Goal: Find specific page/section: Find specific page/section

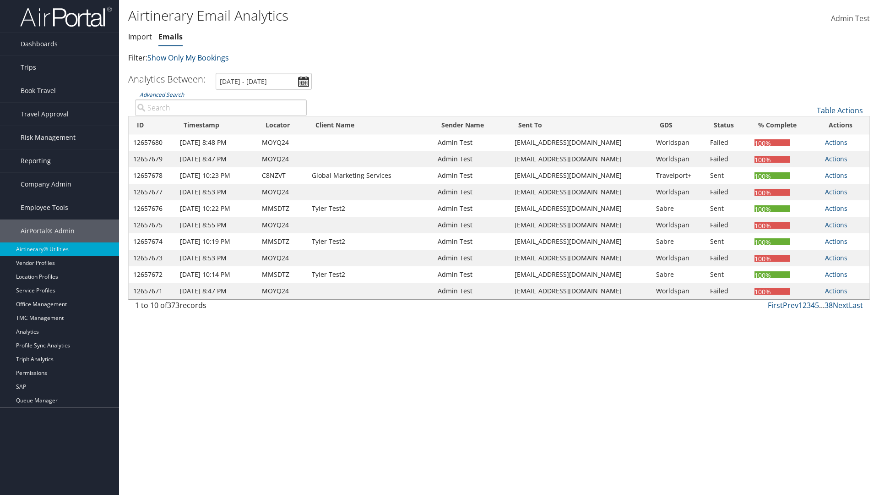
click at [170, 37] on link "Emails" at bounding box center [170, 37] width 24 height 10
click at [264, 81] on input "[DATE] - [DATE]" at bounding box center [264, 81] width 96 height 17
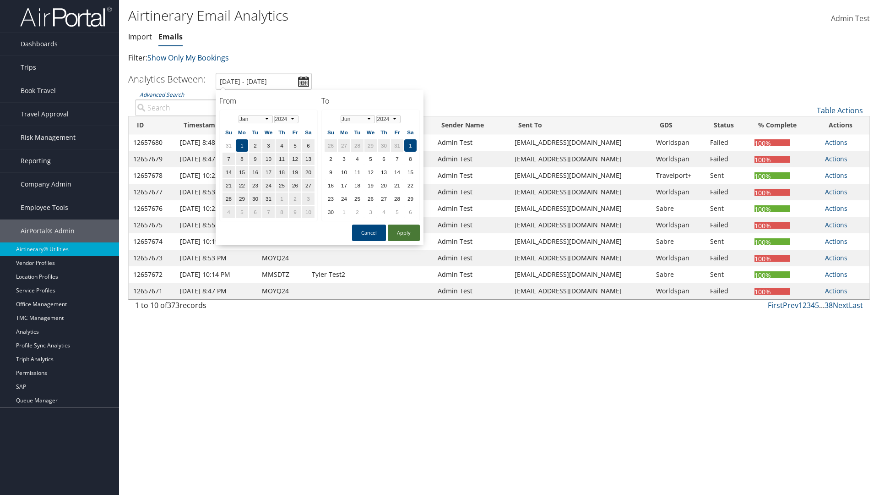
click at [404, 233] on button "Apply" at bounding box center [404, 232] width 32 height 16
type input "1/1/2024 - 6/1/2024"
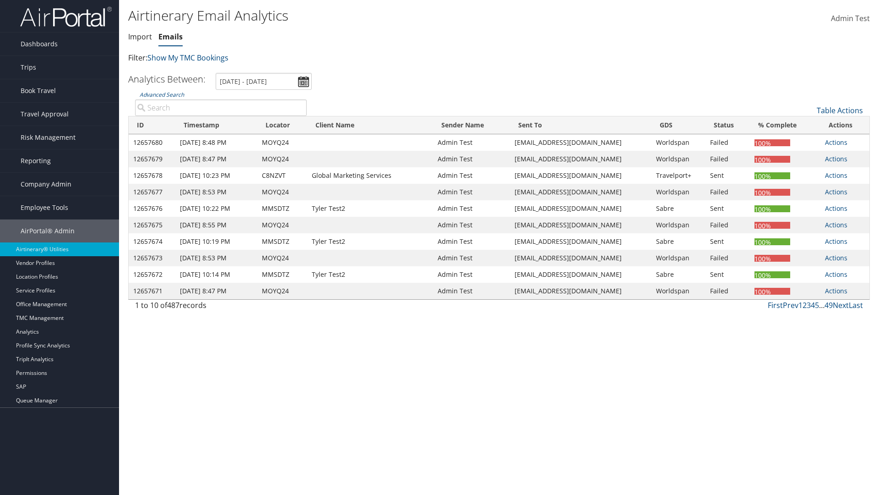
click at [153, 125] on th "ID" at bounding box center [152, 125] width 47 height 18
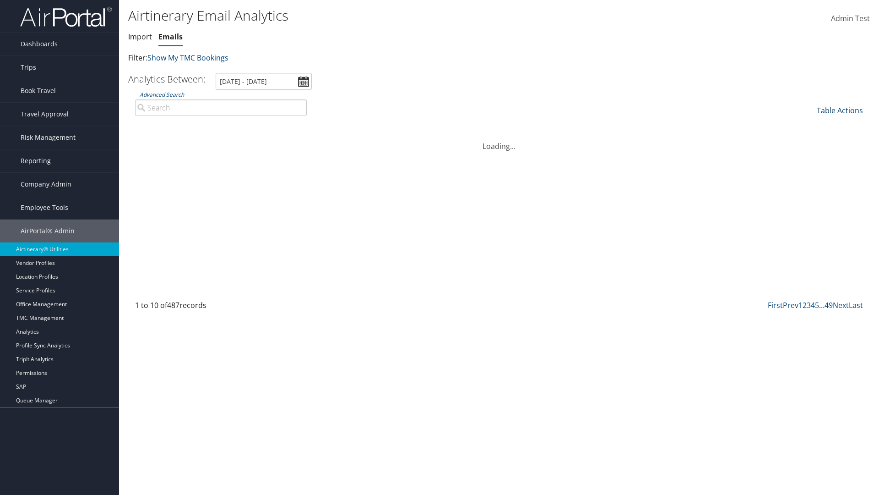
click at [153, 125] on th "ID" at bounding box center [152, 125] width 47 height 18
click at [840, 110] on link "Table Actions" at bounding box center [840, 110] width 46 height 10
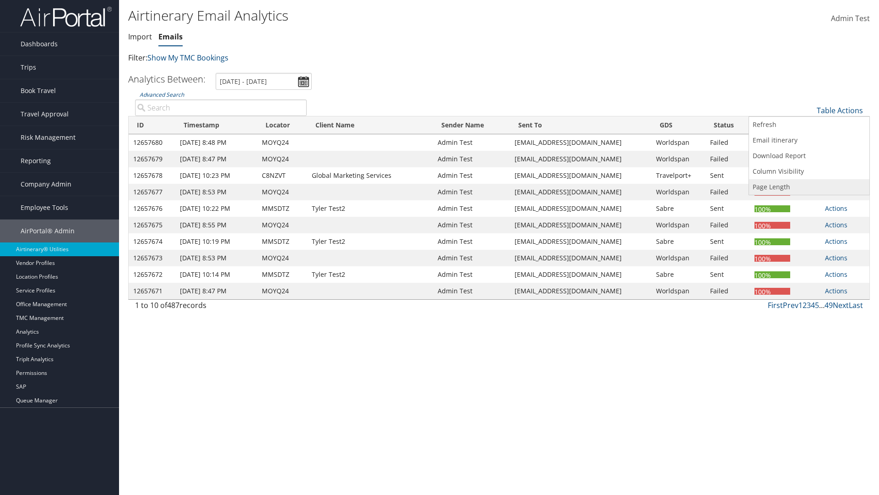
click at [809, 187] on link "Page Length" at bounding box center [809, 187] width 120 height 16
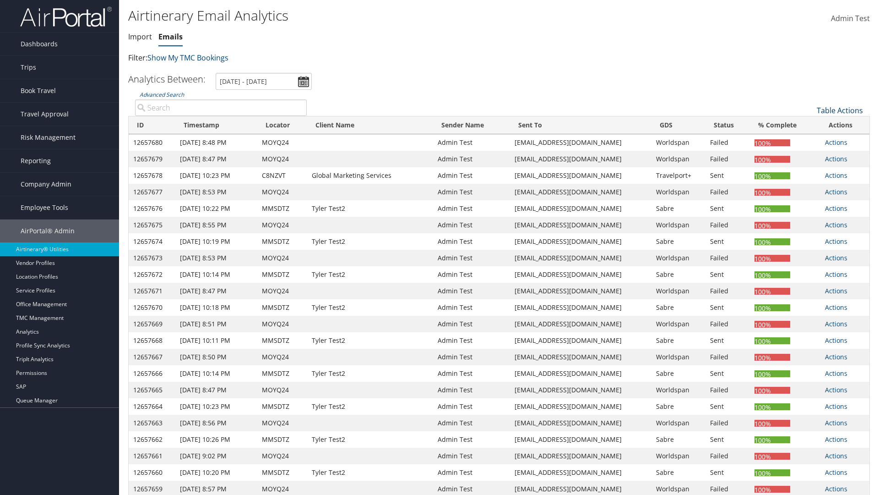
click at [840, 105] on link "Table Actions" at bounding box center [840, 110] width 46 height 10
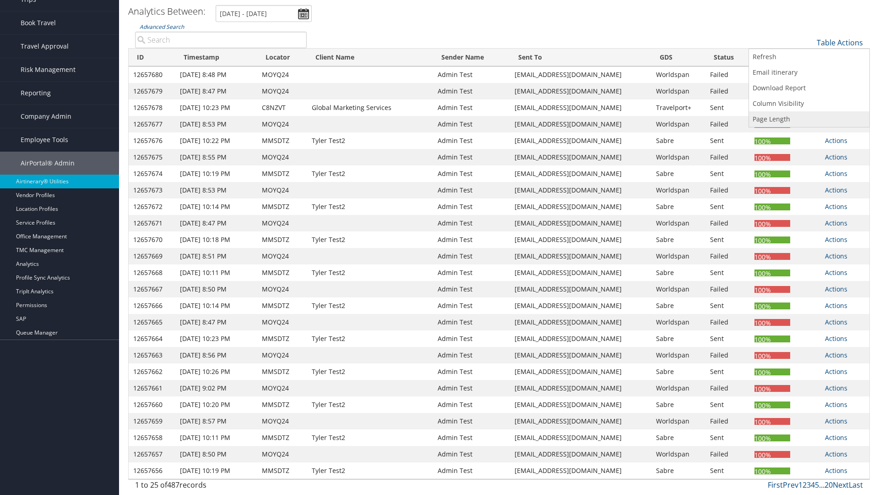
click at [809, 119] on link "Page Length" at bounding box center [809, 119] width 120 height 16
click at [809, 89] on link "50" at bounding box center [809, 89] width 120 height 16
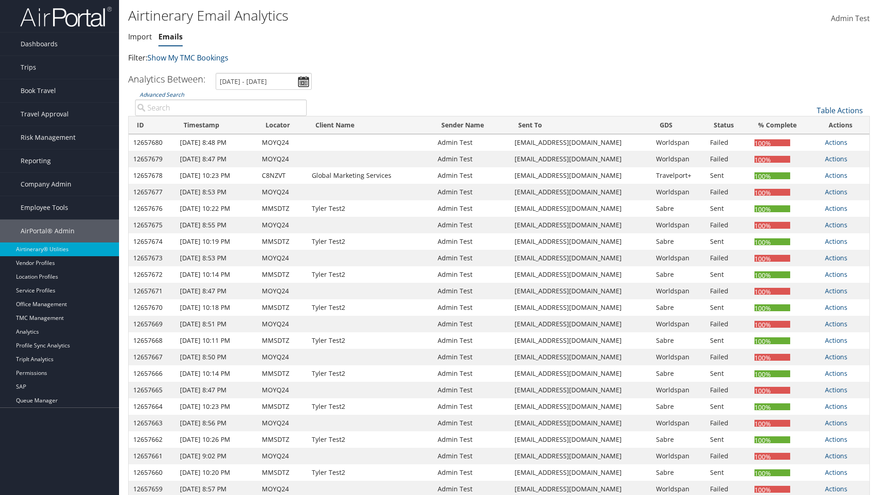
scroll to position [105, 0]
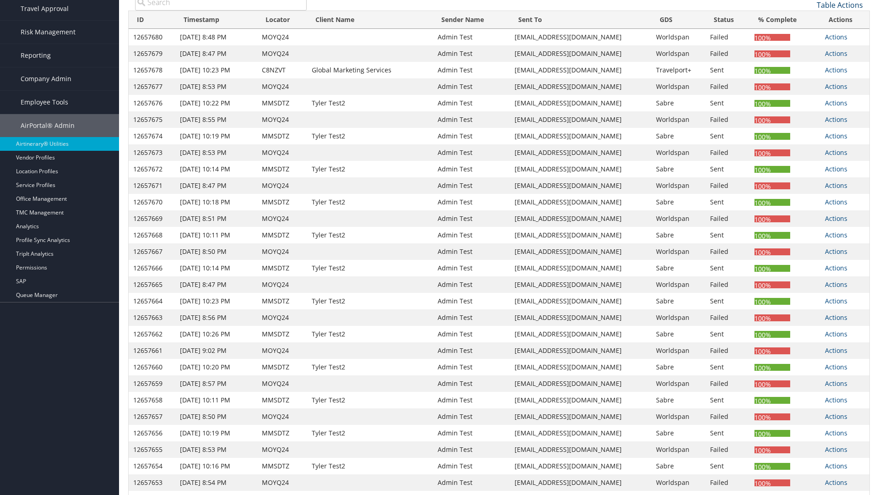
click at [840, 5] on link "Table Actions" at bounding box center [840, 5] width 46 height 10
